Goal: Information Seeking & Learning: Learn about a topic

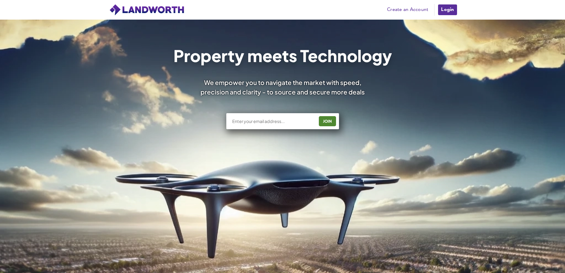
click at [449, 12] on link "Login" at bounding box center [447, 10] width 20 height 12
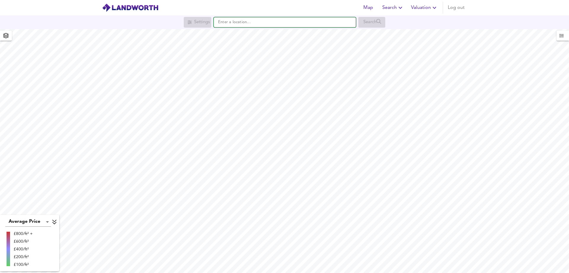
click at [256, 26] on input "text" at bounding box center [285, 22] width 142 height 10
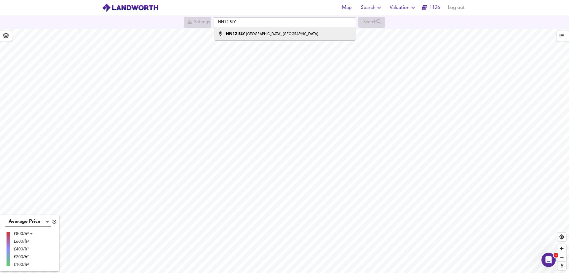
click at [253, 33] on small "[GEOGRAPHIC_DATA], [GEOGRAPHIC_DATA]" at bounding box center [282, 34] width 72 height 4
type input "[STREET_ADDRESS]"
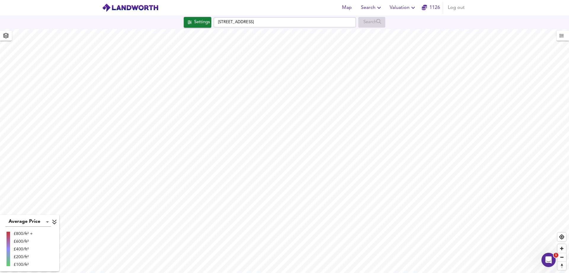
checkbox input "false"
checkbox input "true"
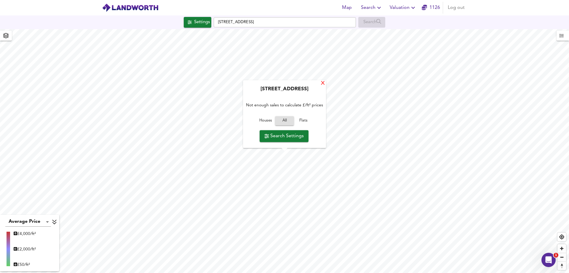
click at [324, 85] on div "X" at bounding box center [323, 84] width 5 height 6
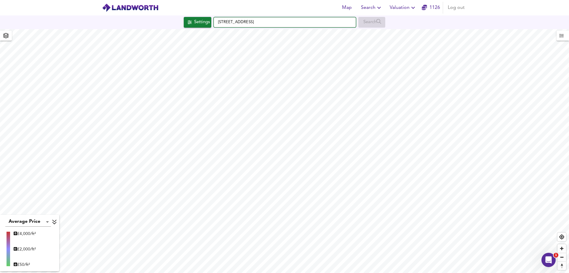
drag, startPoint x: 255, startPoint y: 22, endPoint x: 281, endPoint y: 22, distance: 25.2
click at [281, 22] on input "[STREET_ADDRESS]" at bounding box center [285, 22] width 142 height 10
